Goal: Navigation & Orientation: Find specific page/section

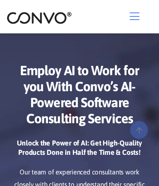
scroll to position [3951, 0]
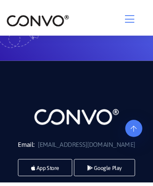
scroll to position [4165, 0]
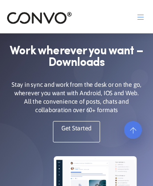
scroll to position [163, 0]
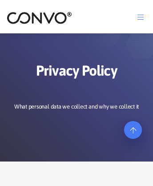
scroll to position [7597, 0]
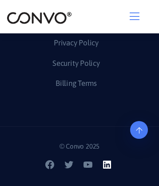
click at [108, 165] on icon at bounding box center [107, 165] width 8 height 8
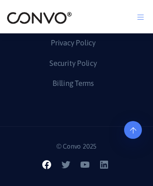
click at [48, 170] on icon at bounding box center [46, 164] width 11 height 11
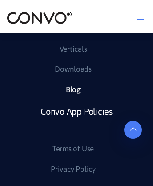
click at [73, 97] on link "Blog" at bounding box center [73, 90] width 15 height 14
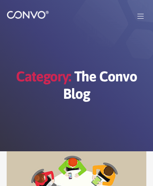
scroll to position [4278, 0]
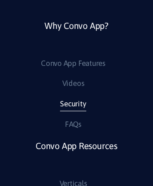
click at [73, 111] on link "Security" at bounding box center [73, 104] width 26 height 14
